Goal: Register for event/course

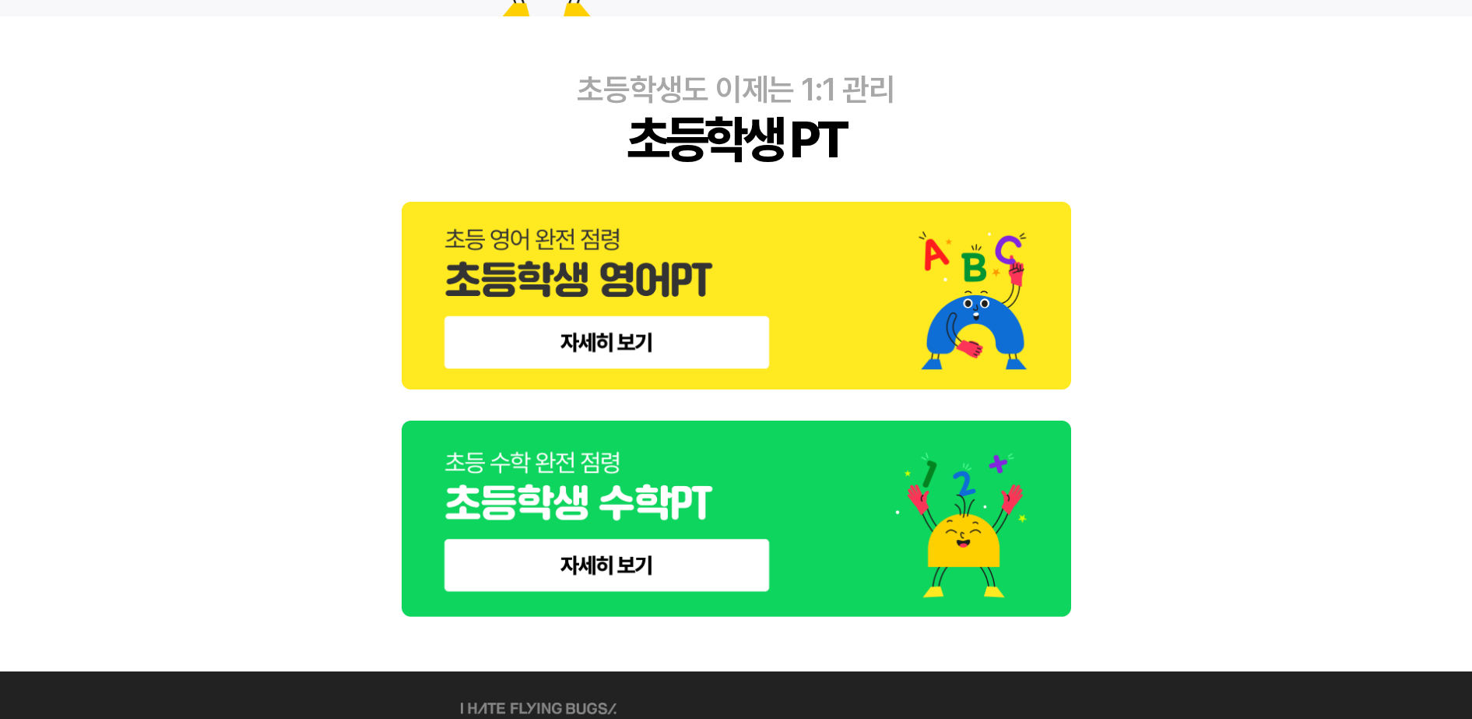
scroll to position [973, 0]
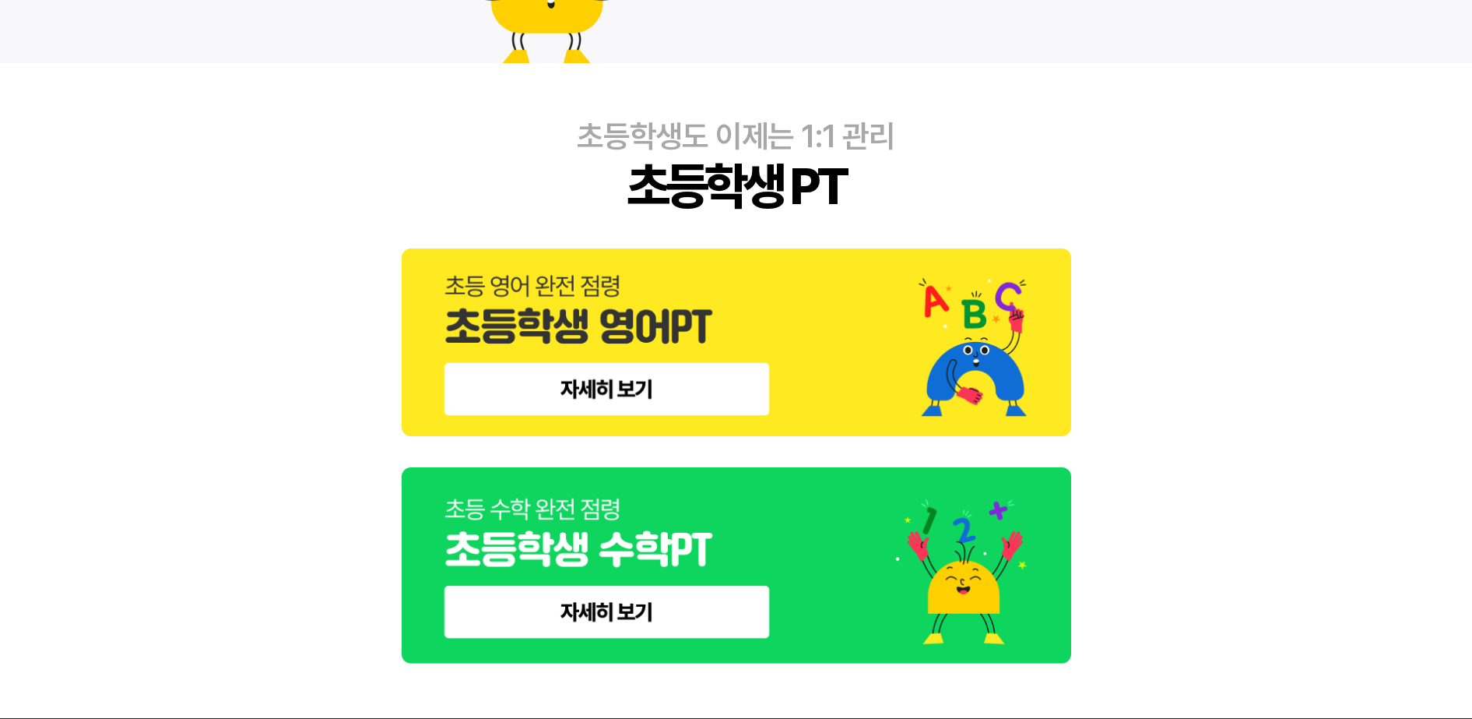
click at [708, 393] on img at bounding box center [737, 342] width 670 height 188
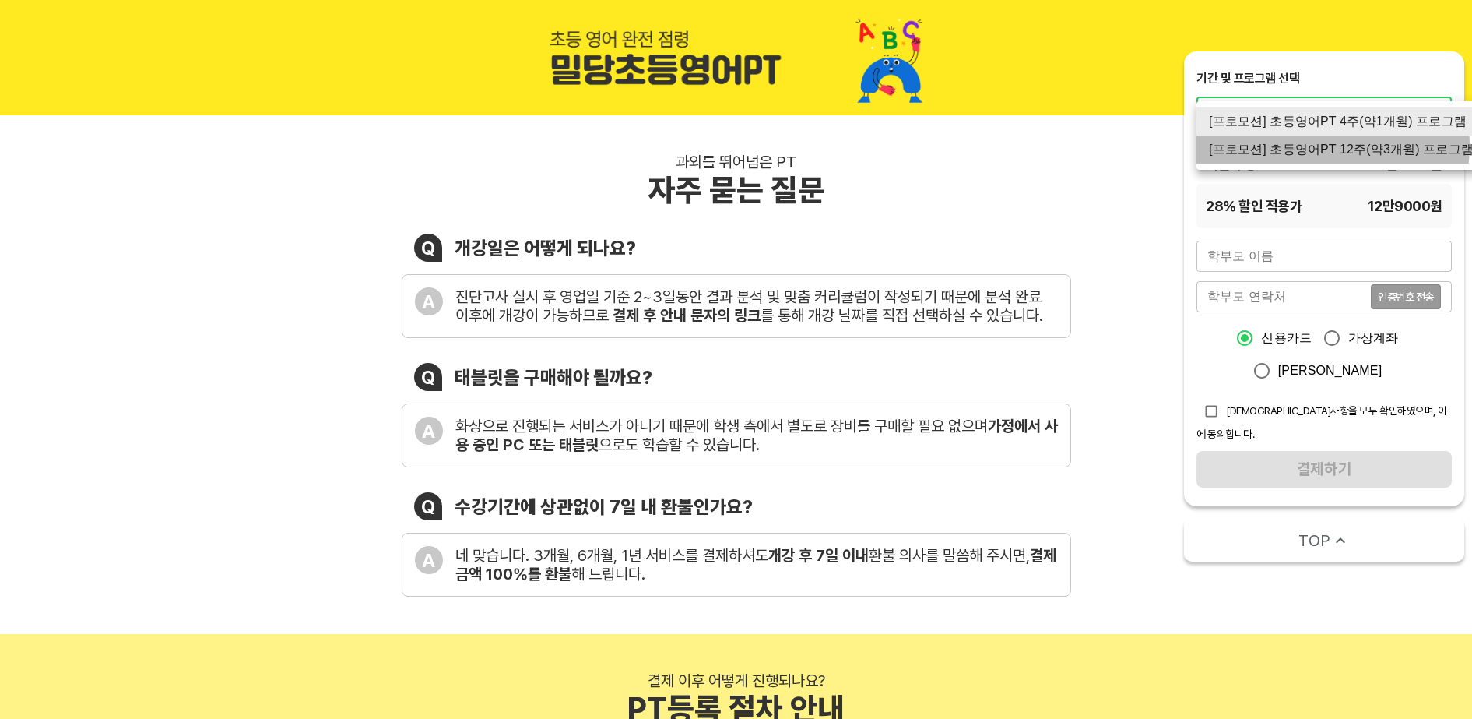
click at [1308, 146] on li "[프로모션] 초등영어PT 12주(약3개월) 프로그램" at bounding box center [1342, 149] width 290 height 28
type input "1561"
